Goal: Check status: Check status

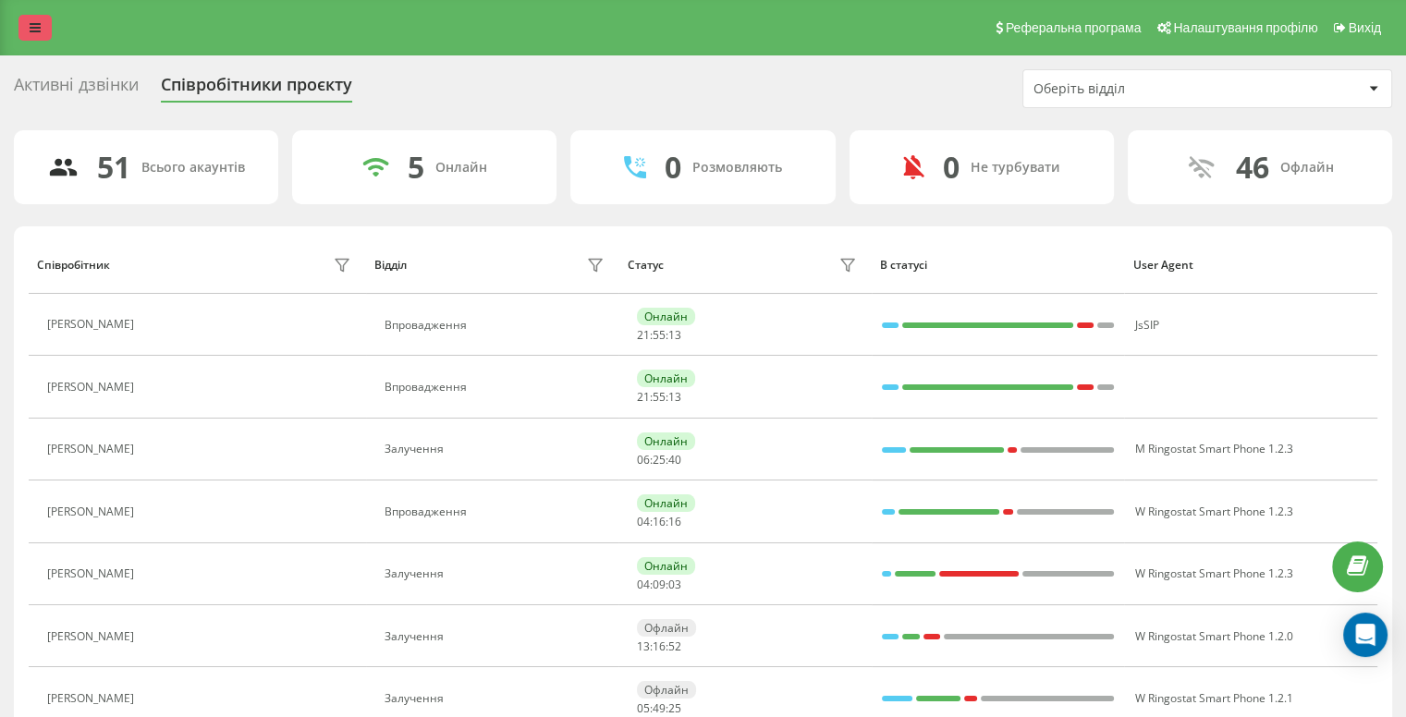
click at [42, 27] on link at bounding box center [34, 28] width 33 height 26
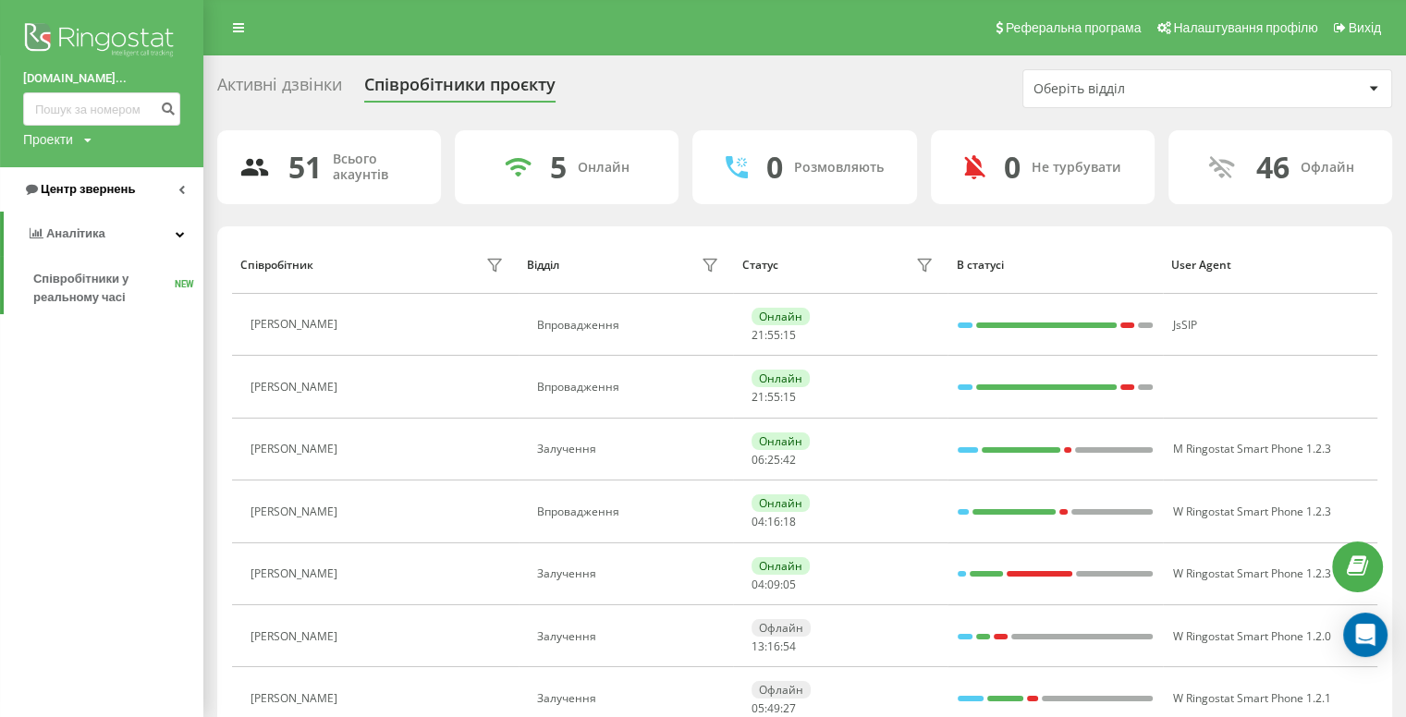
click at [183, 182] on link "Центр звернень" at bounding box center [101, 189] width 203 height 44
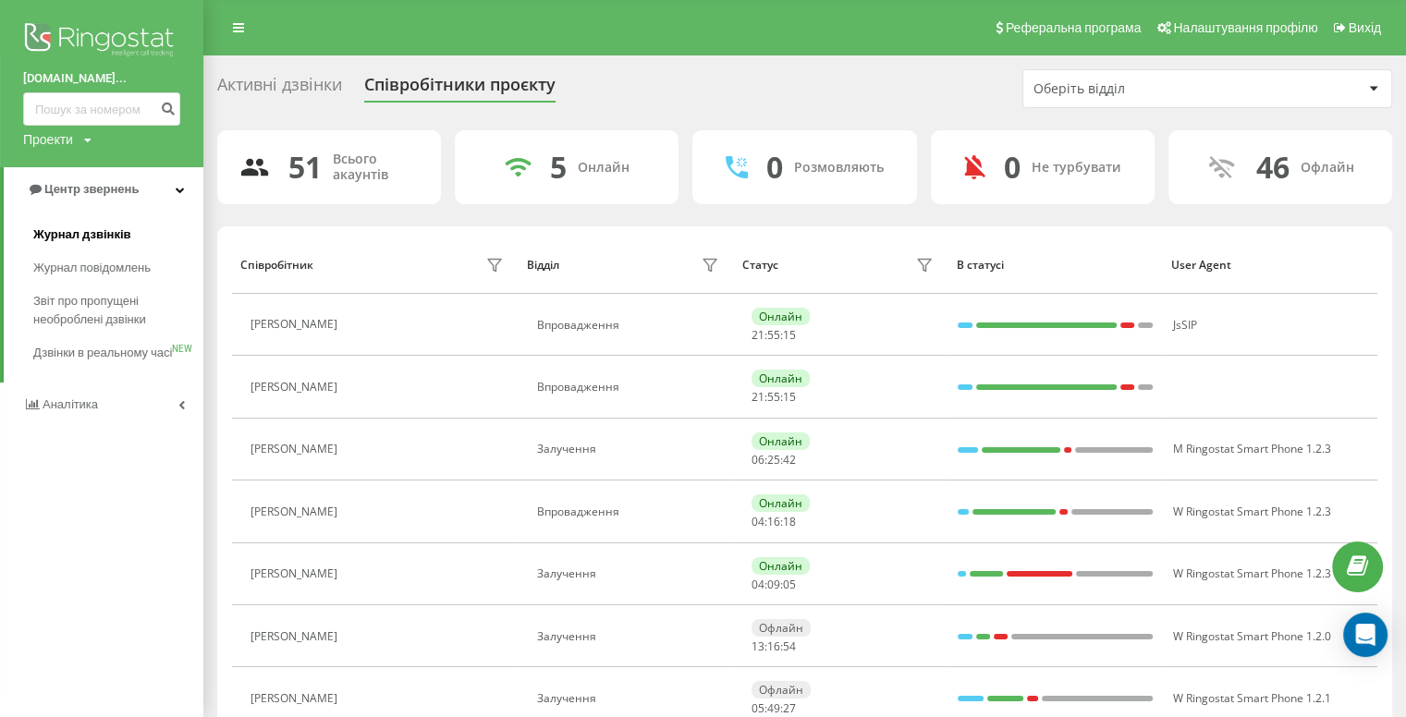
click at [109, 226] on span "Журнал дзвінків" at bounding box center [82, 235] width 98 height 18
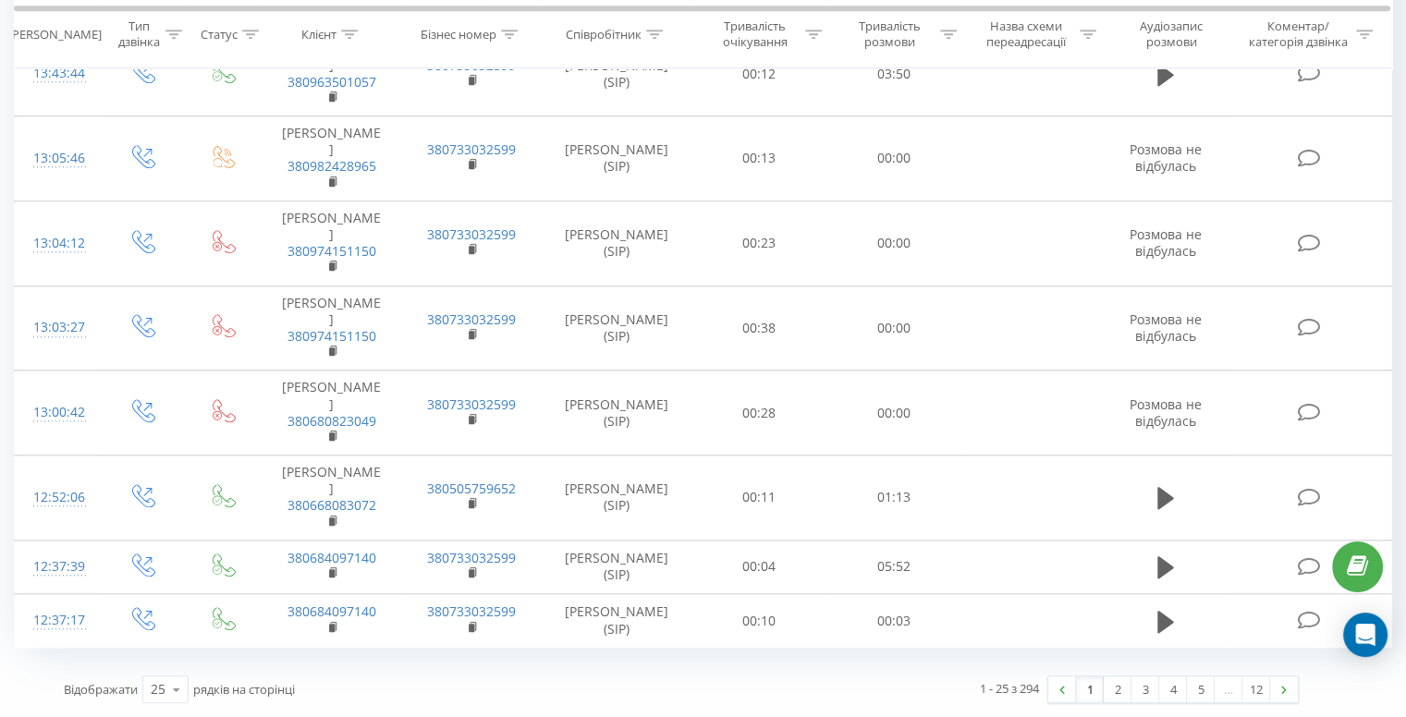
scroll to position [1934, 0]
click at [1117, 693] on link "2" at bounding box center [1118, 690] width 28 height 26
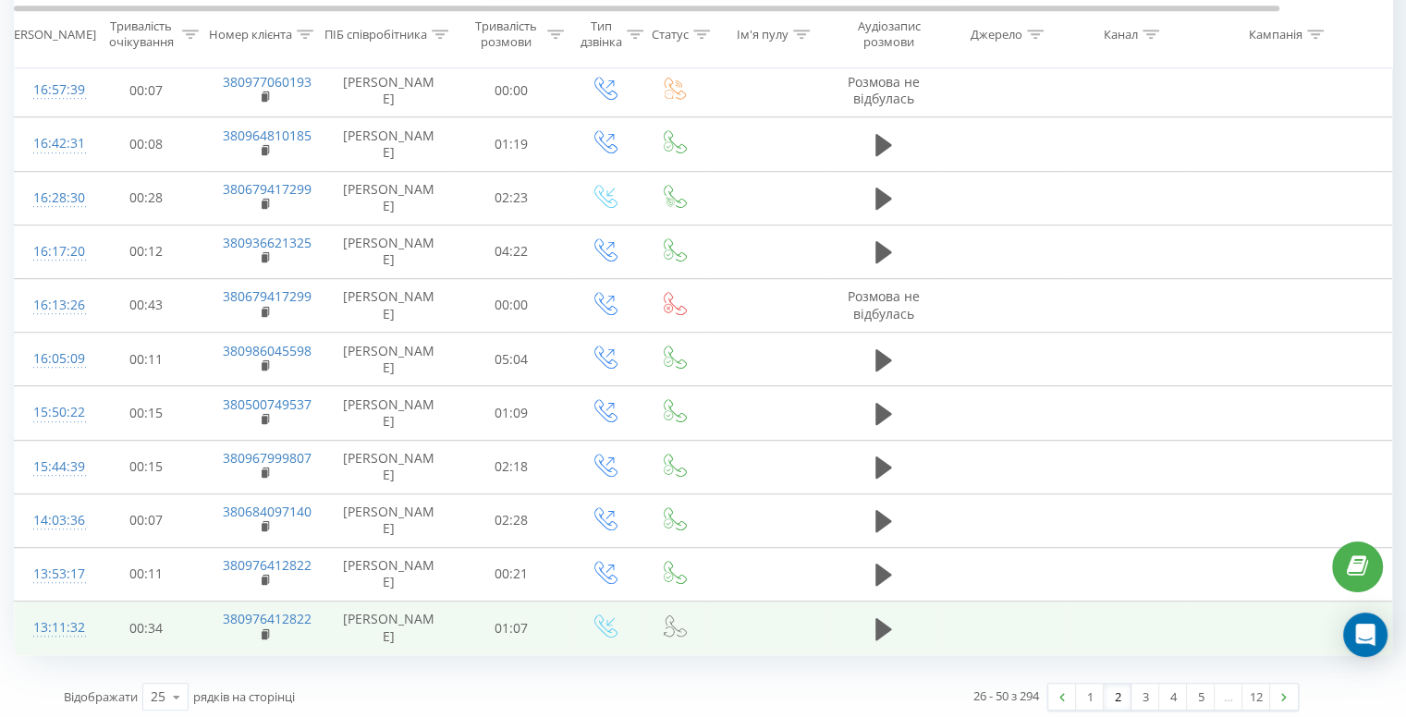
scroll to position [1005, 0]
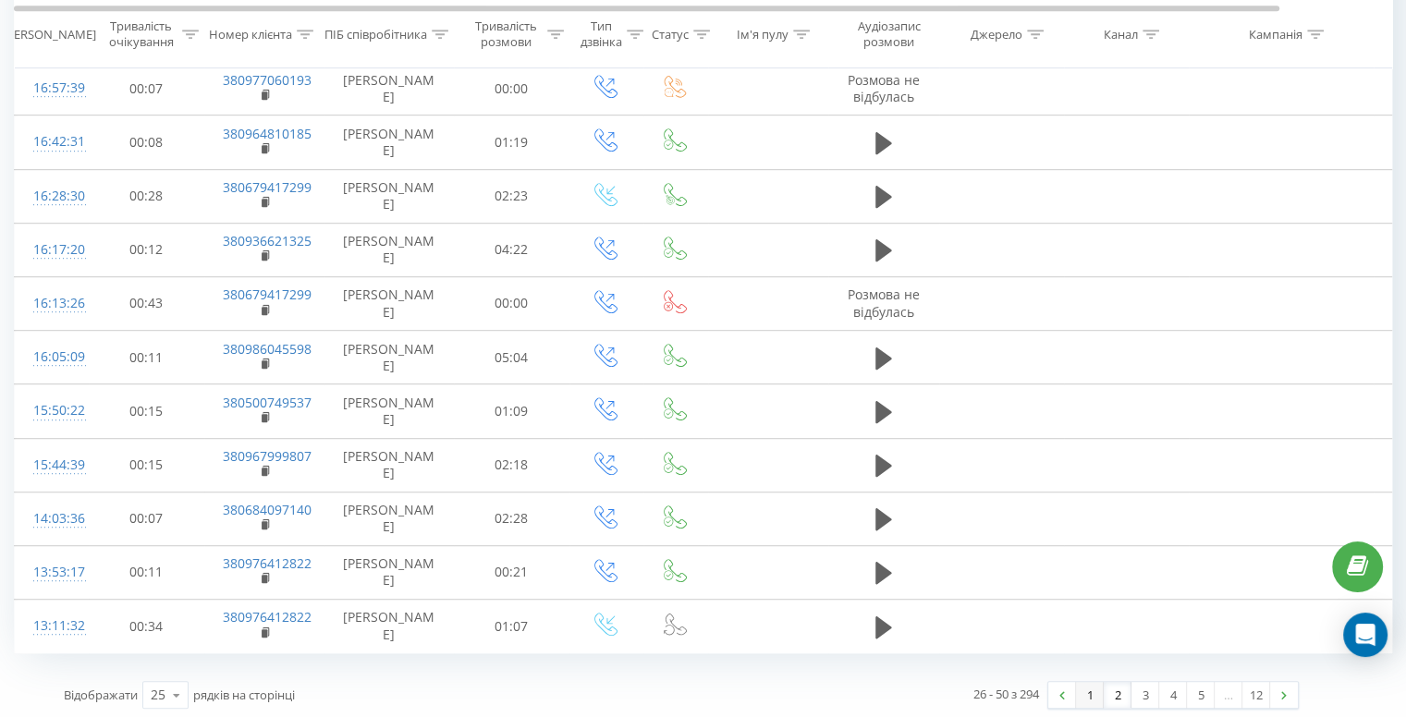
click at [1082, 684] on link "1" at bounding box center [1090, 695] width 28 height 26
